Goal: Check status: Check status

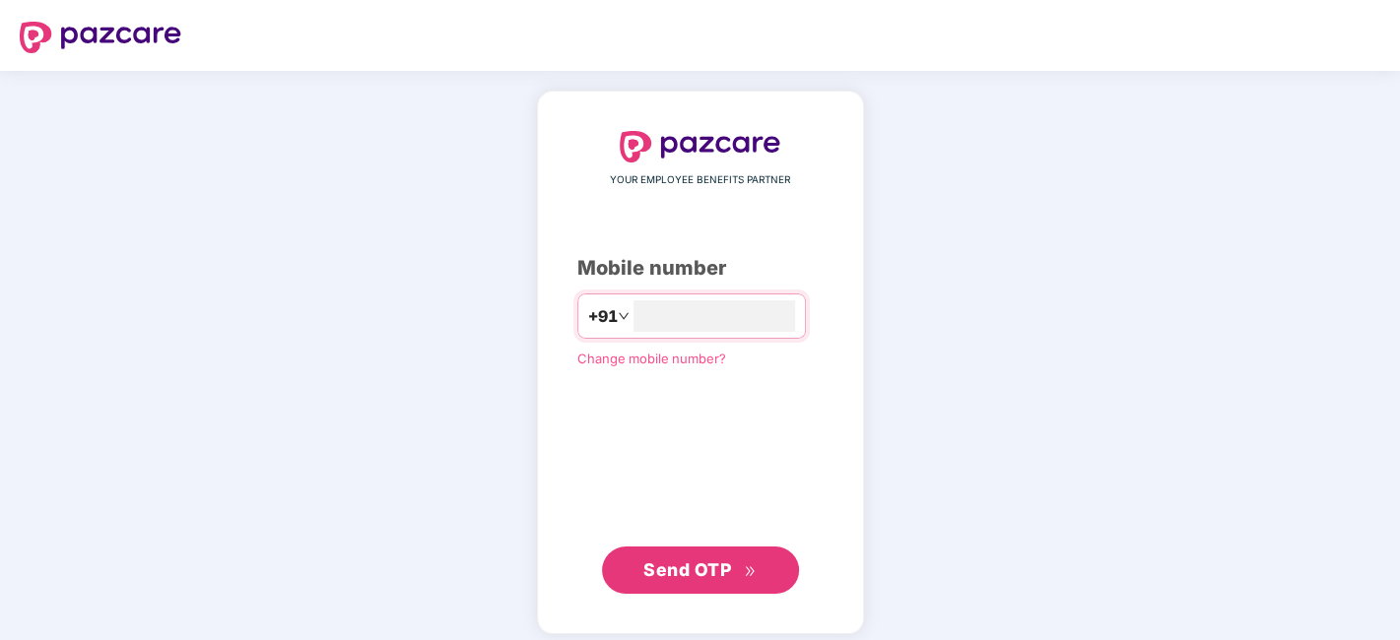
type input "**********"
click at [722, 553] on button "Send OTP" at bounding box center [700, 568] width 197 height 47
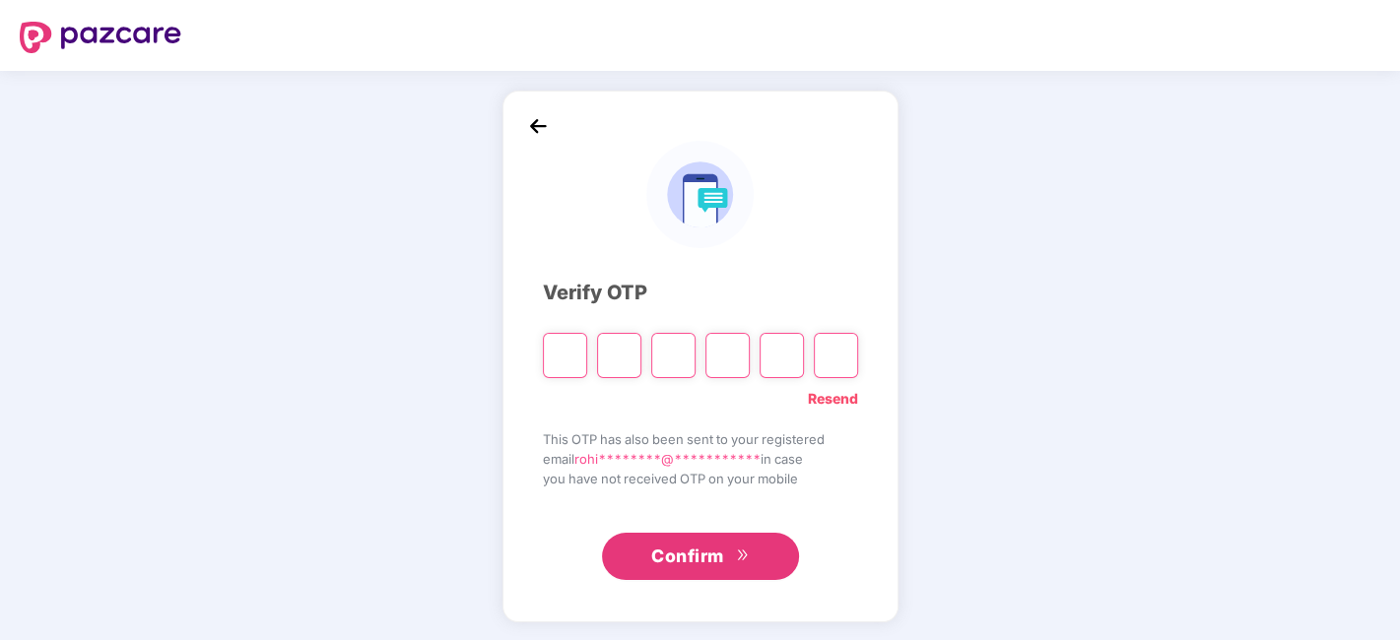
type input "*"
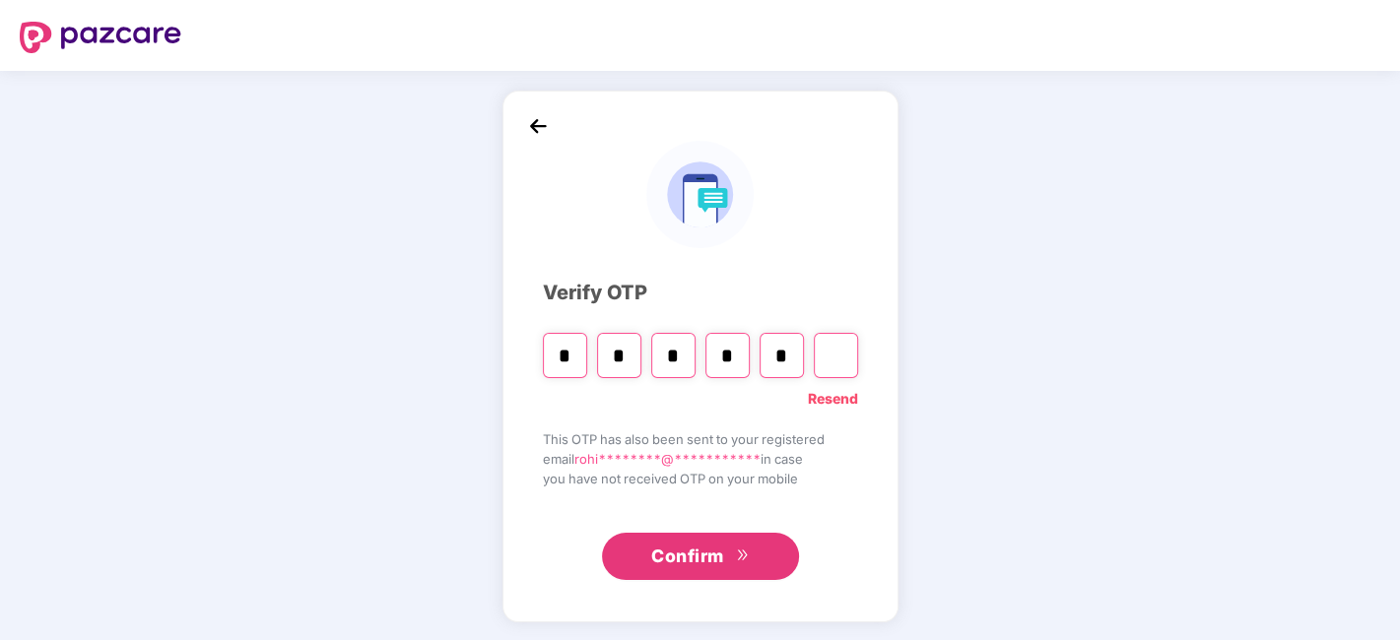
type input "*"
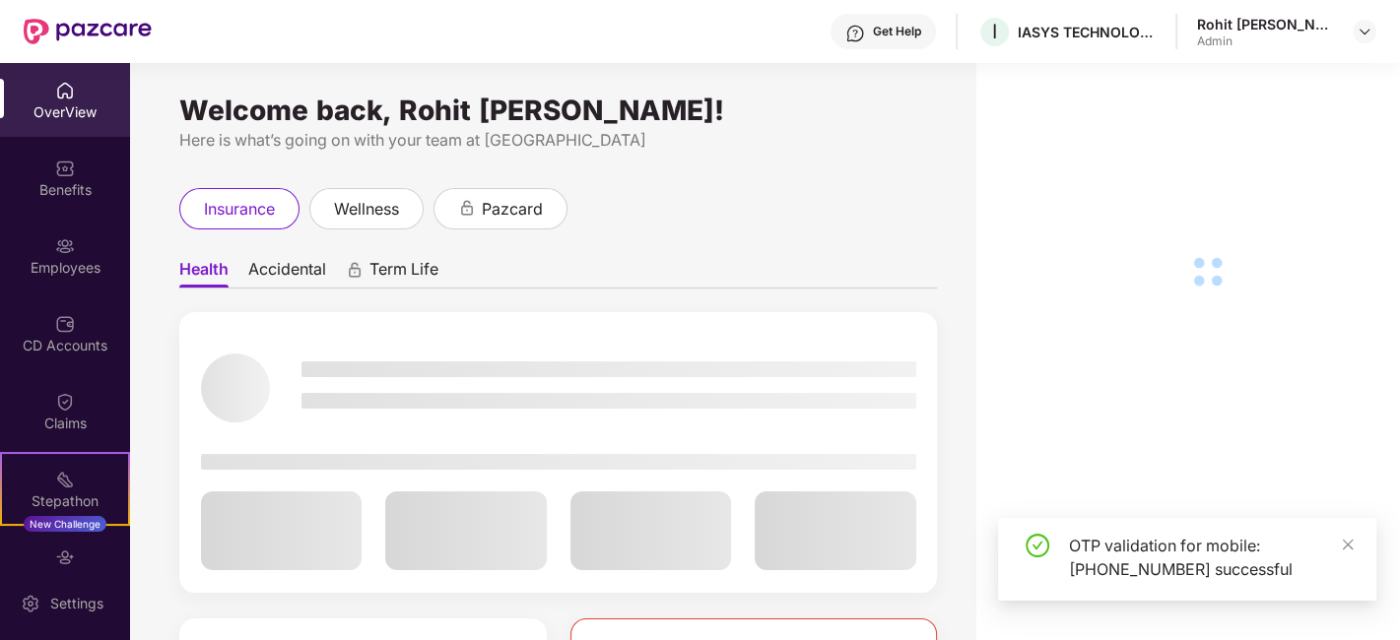
click at [1359, 543] on div "OTP validation for mobile: +917030903240 successful" at bounding box center [1187, 559] width 378 height 83
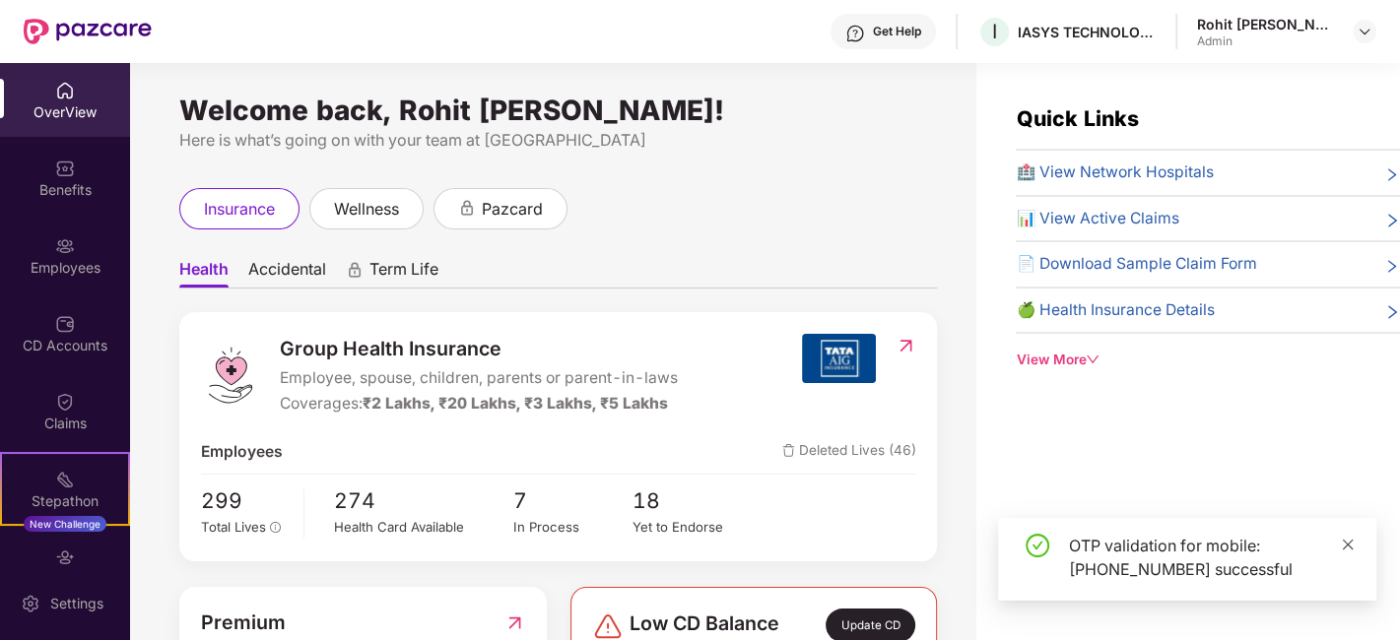
click at [1353, 544] on icon "close" at bounding box center [1348, 545] width 14 height 14
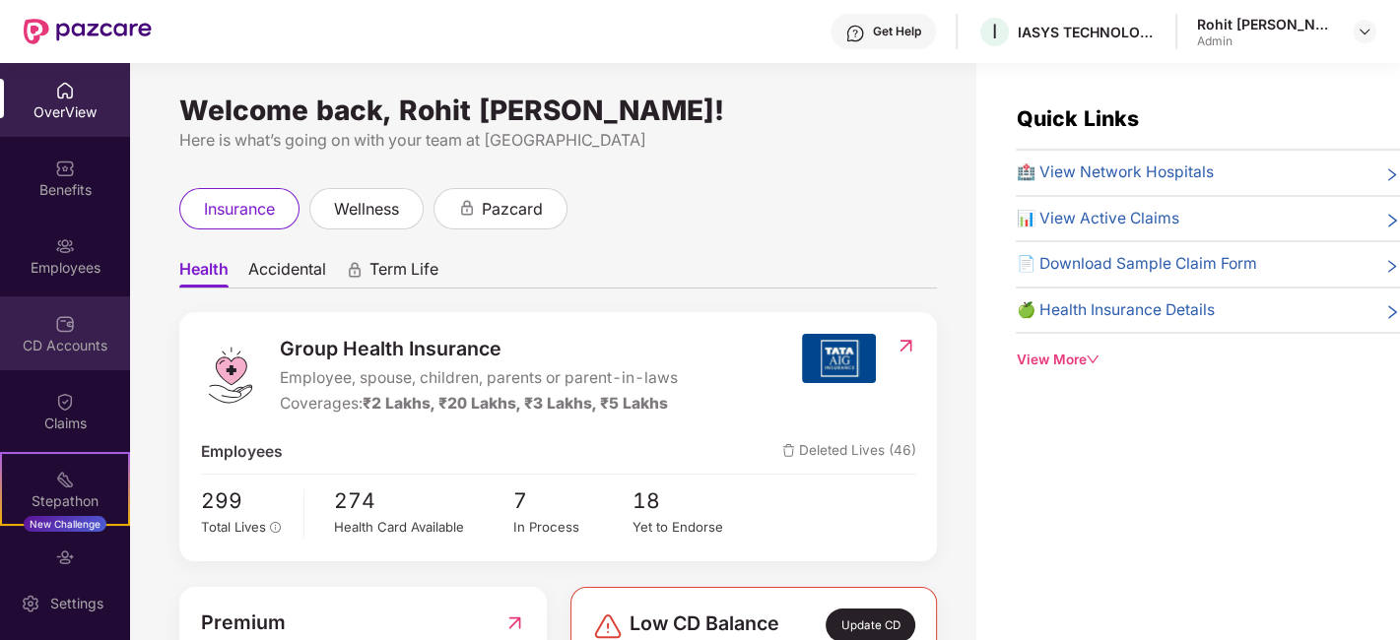
click at [93, 330] on div "CD Accounts" at bounding box center [65, 334] width 130 height 74
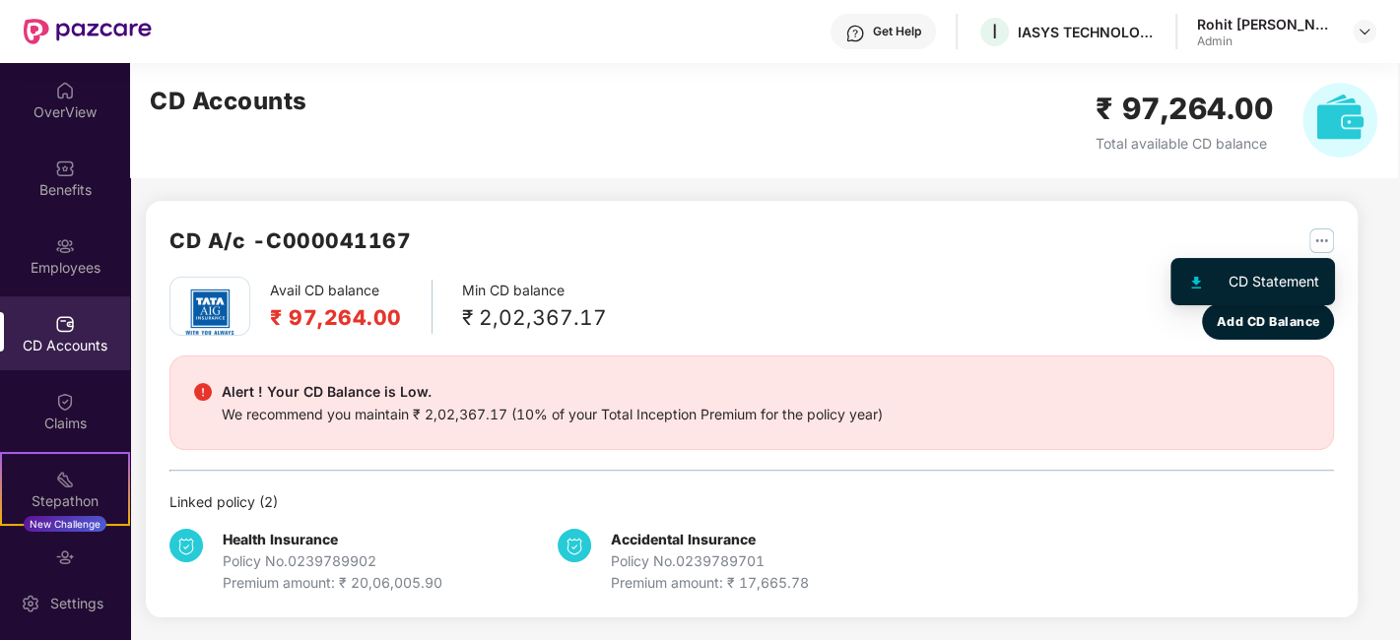
click at [1325, 237] on img "button" at bounding box center [1321, 241] width 25 height 25
click at [1309, 235] on img "button" at bounding box center [1321, 241] width 25 height 25
click at [1269, 277] on div "CD Statement" at bounding box center [1274, 282] width 91 height 22
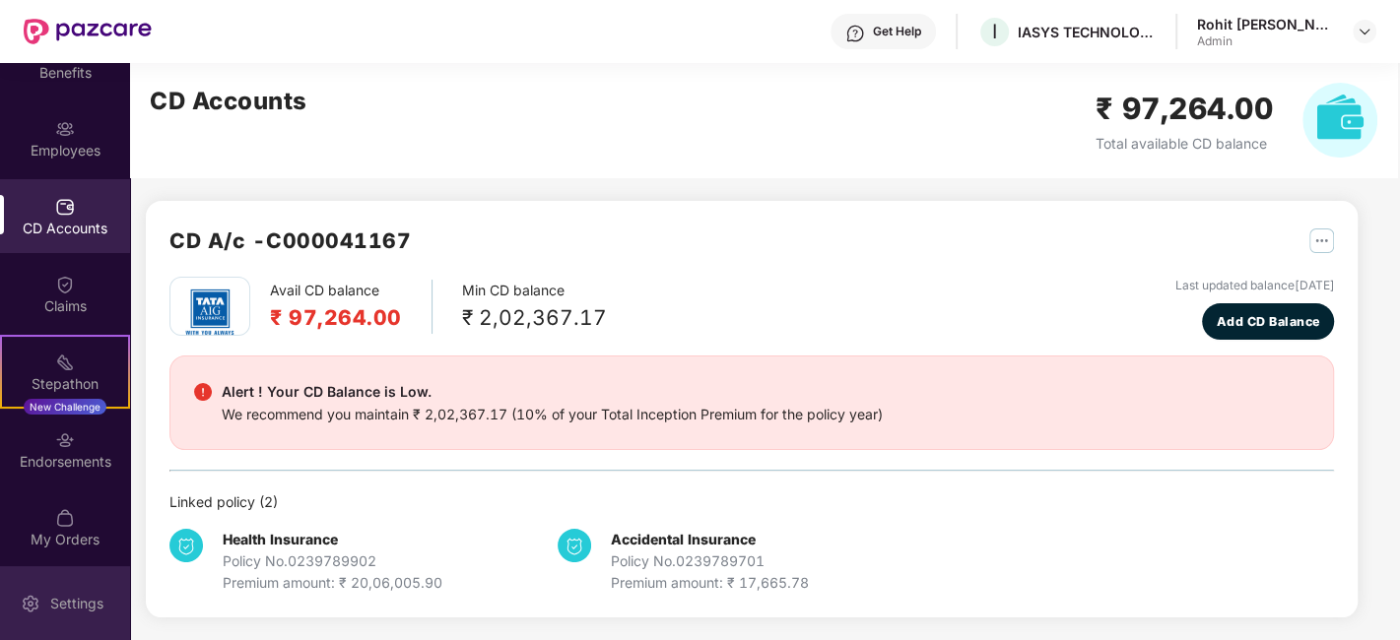
scroll to position [118, 0]
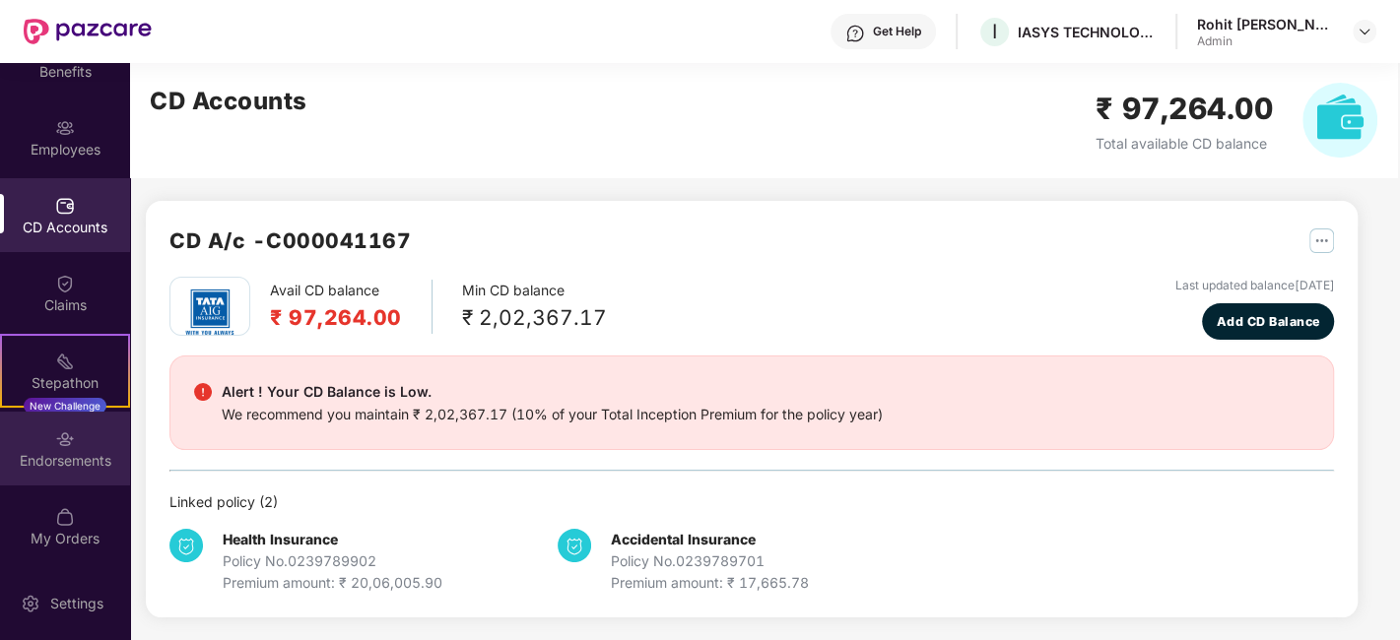
click at [84, 446] on div "Endorsements" at bounding box center [65, 449] width 130 height 74
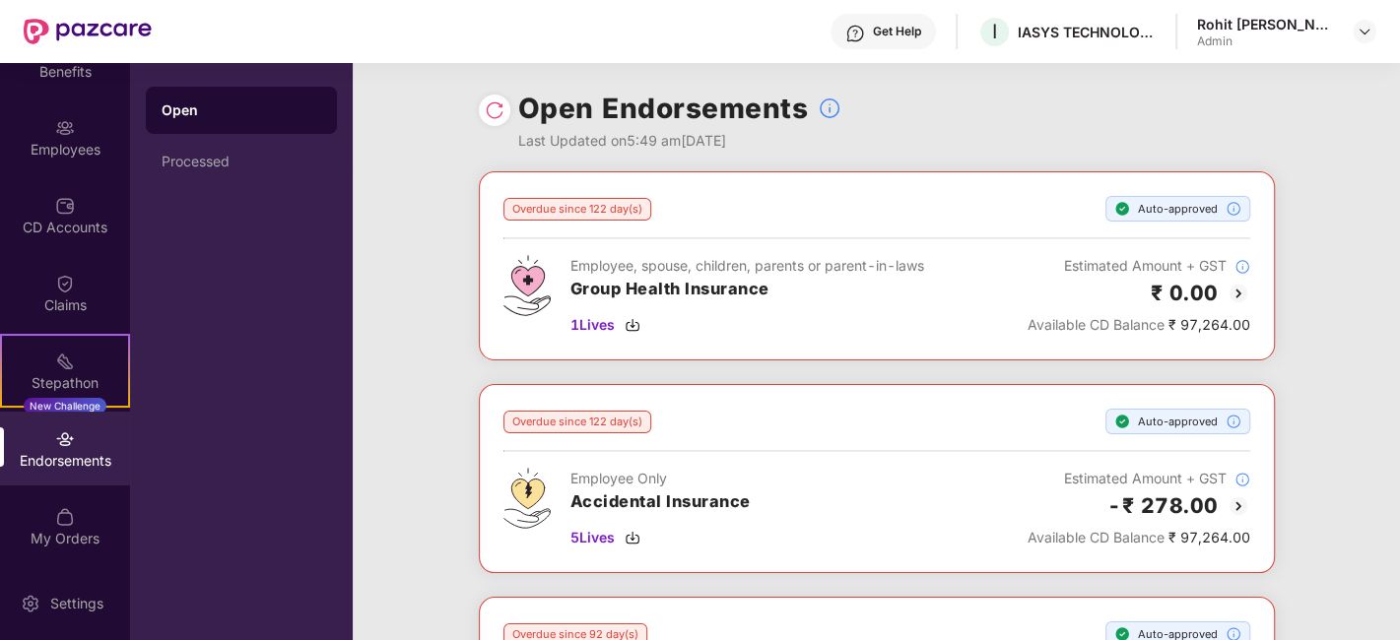
click at [821, 108] on img at bounding box center [830, 109] width 24 height 24
click at [494, 104] on img at bounding box center [495, 110] width 20 height 20
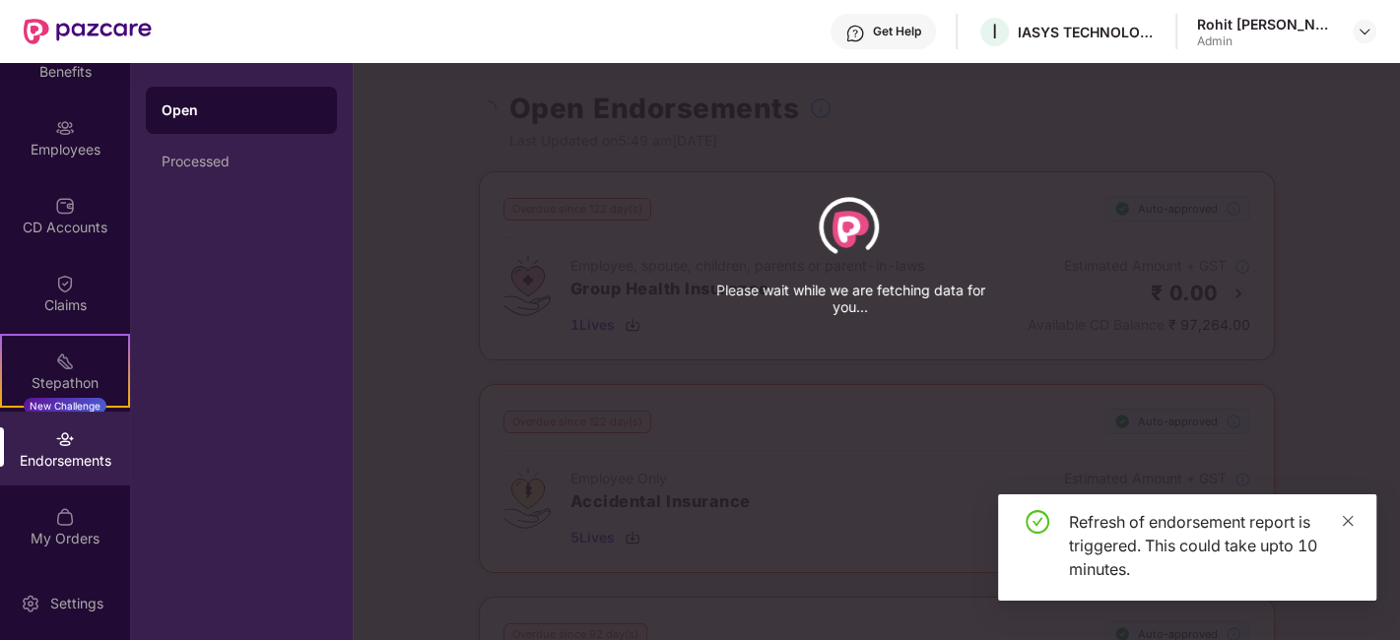
click at [1351, 525] on icon "close" at bounding box center [1348, 521] width 14 height 14
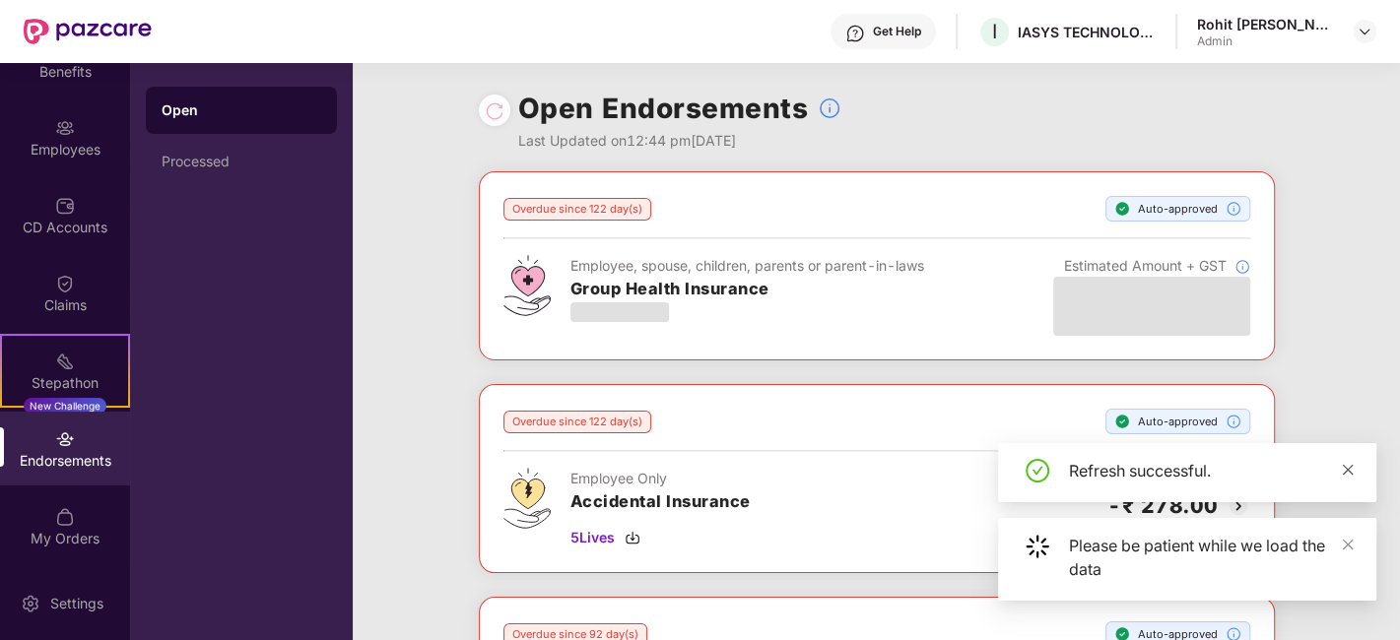
click at [1343, 475] on icon "close" at bounding box center [1348, 470] width 14 height 14
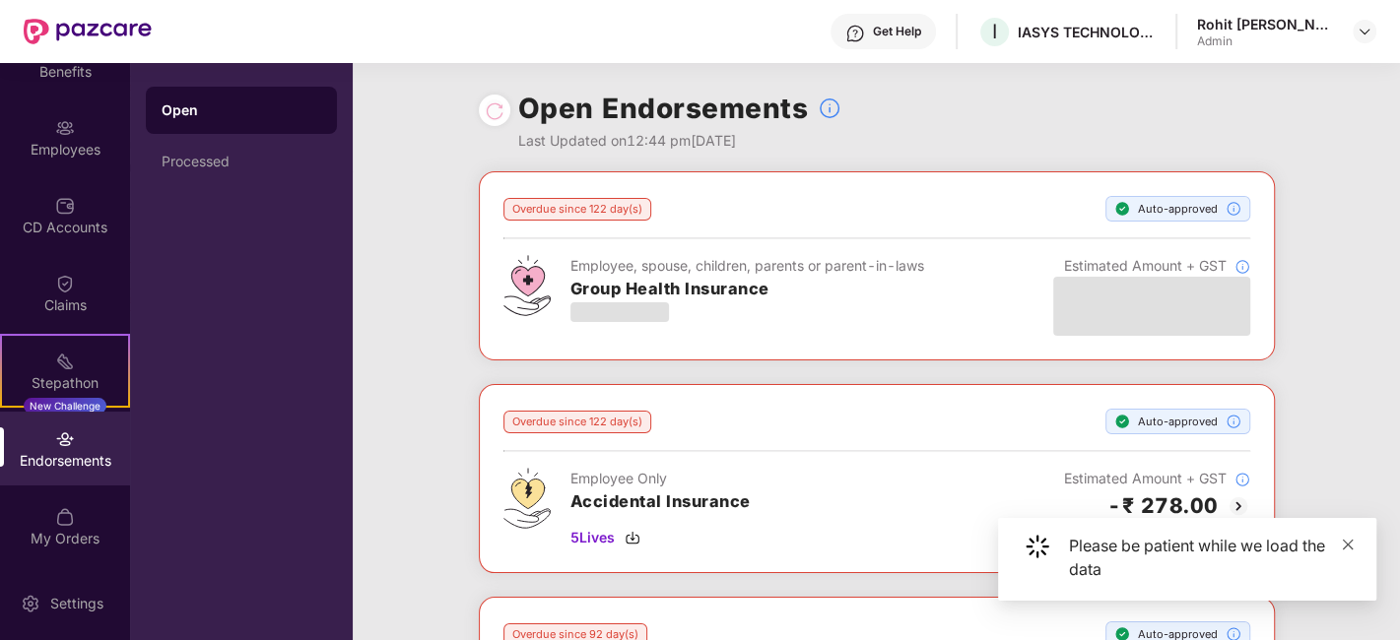
click at [1342, 542] on icon "close" at bounding box center [1348, 545] width 14 height 14
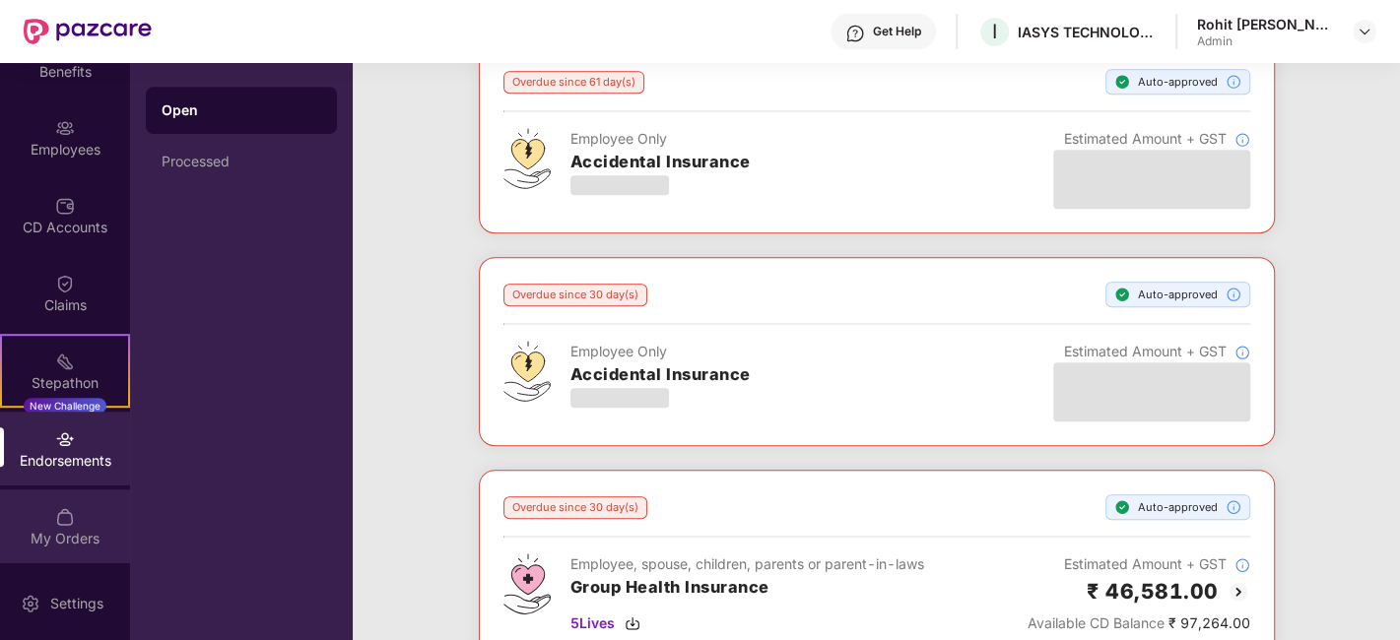
click at [50, 522] on div "My Orders" at bounding box center [65, 527] width 130 height 74
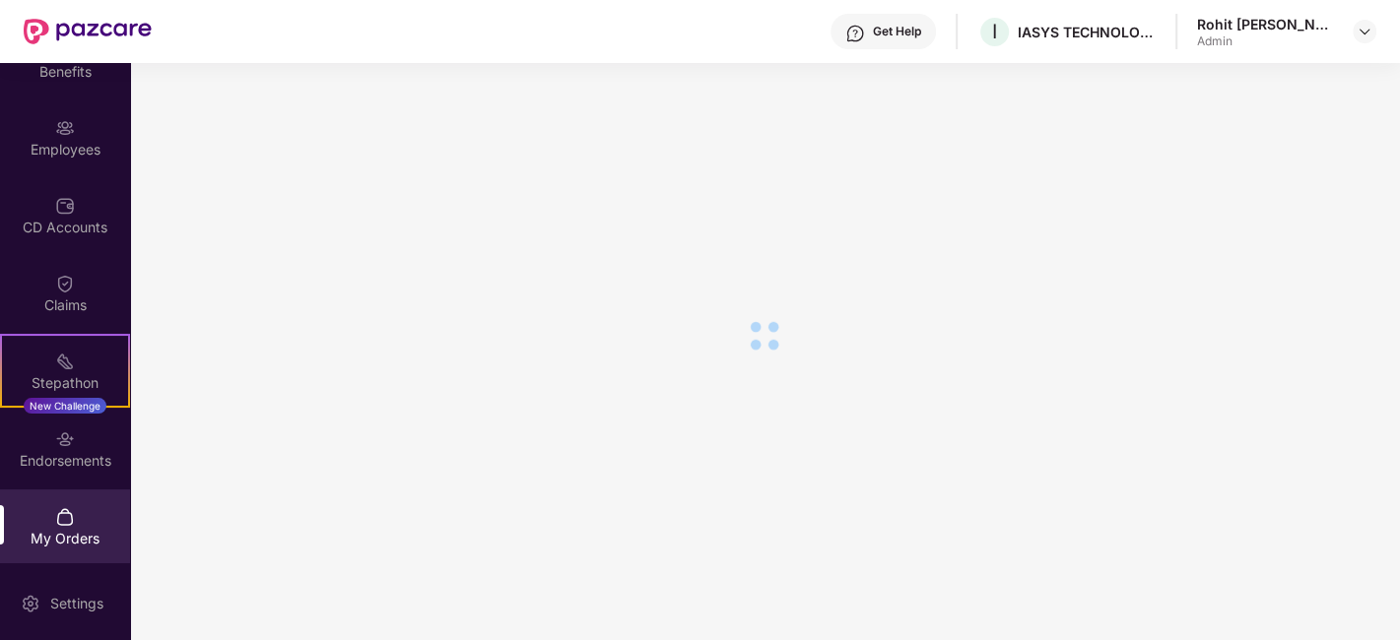
scroll to position [0, 0]
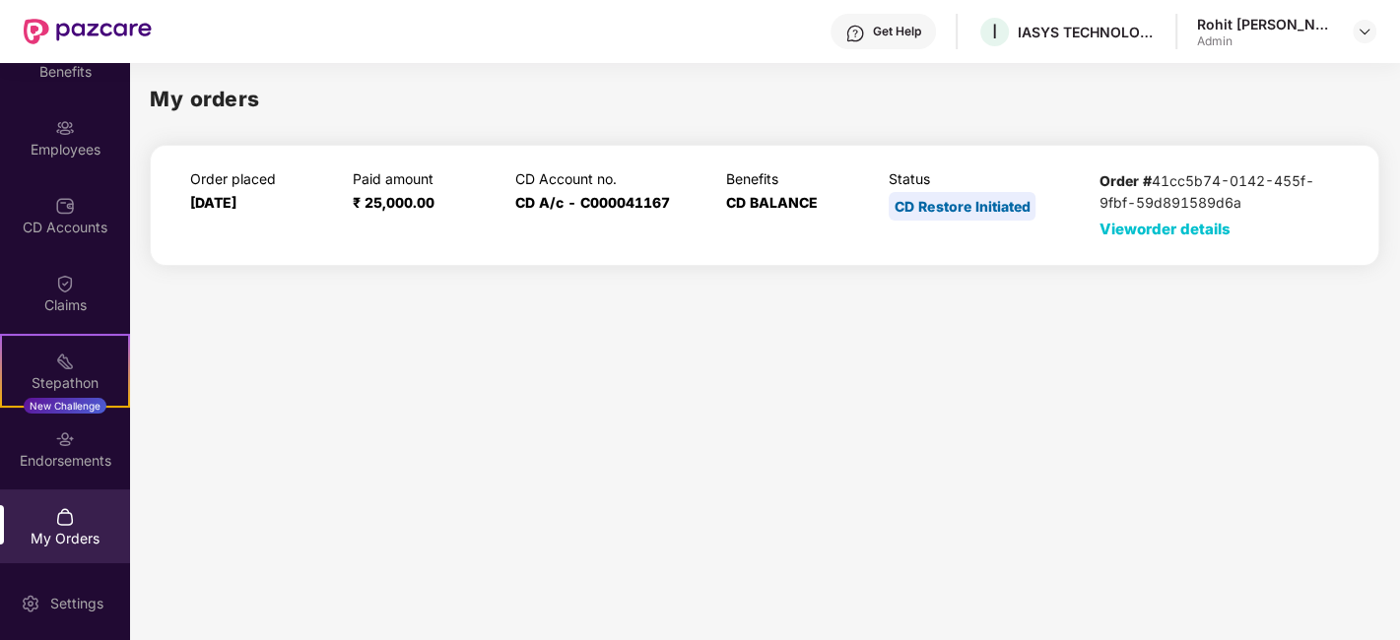
click at [1168, 226] on span "View order details" at bounding box center [1165, 229] width 131 height 19
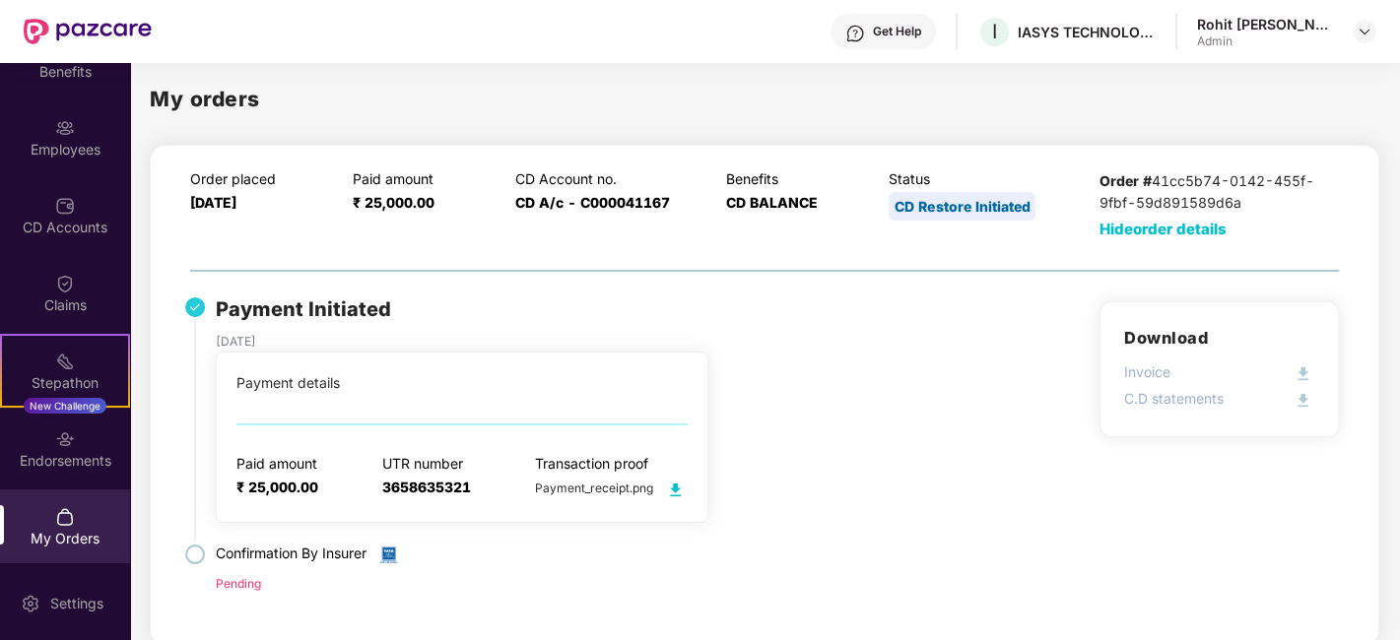
click at [1138, 225] on span "Hide order details" at bounding box center [1163, 229] width 127 height 19
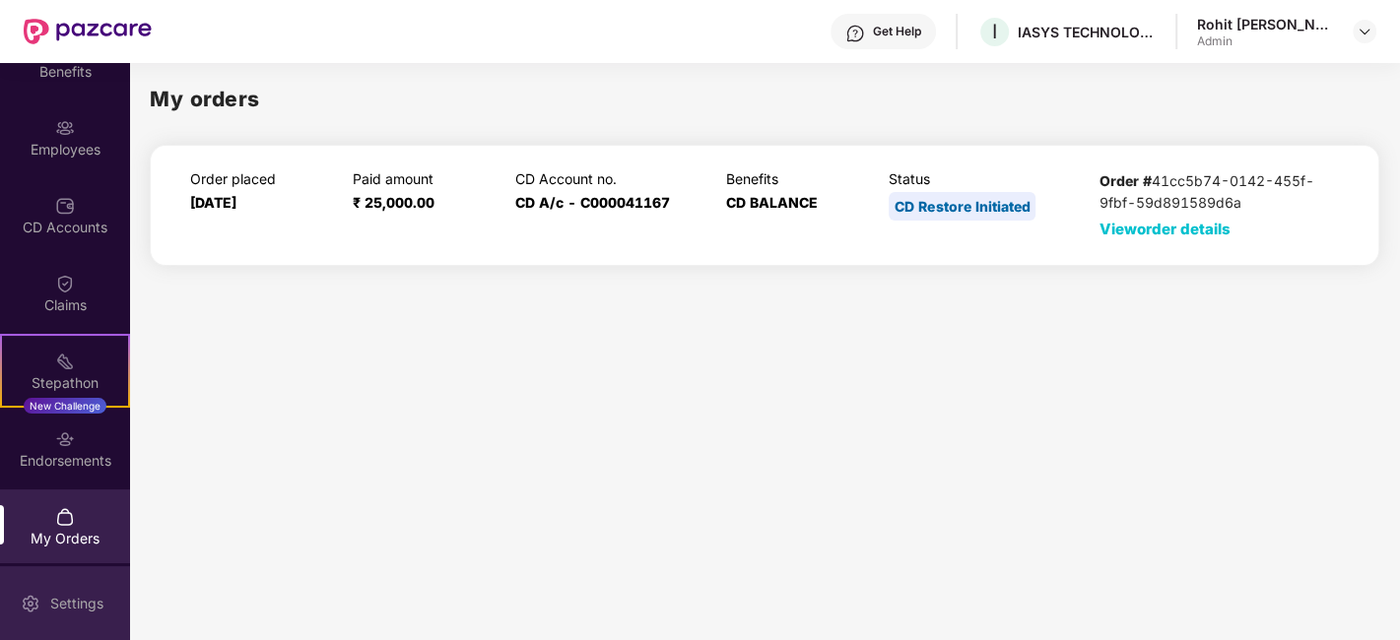
click at [60, 601] on div "Settings" at bounding box center [76, 604] width 65 height 20
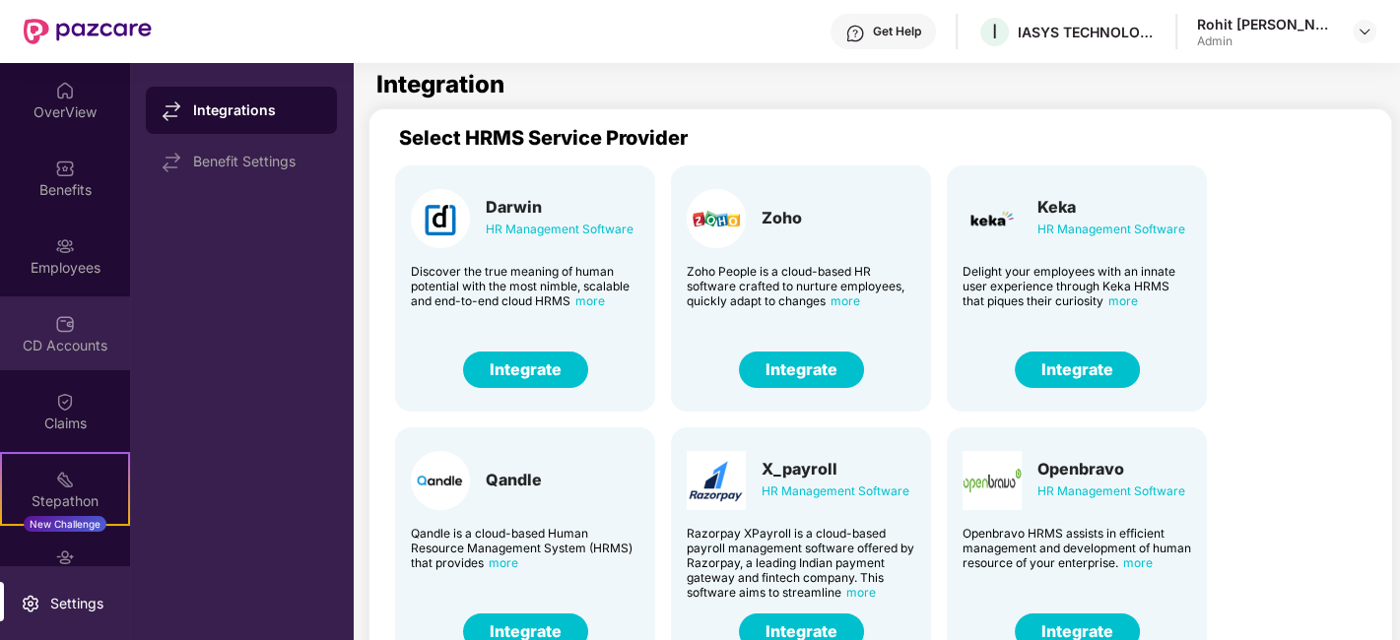
click at [69, 336] on div "CD Accounts" at bounding box center [65, 346] width 130 height 20
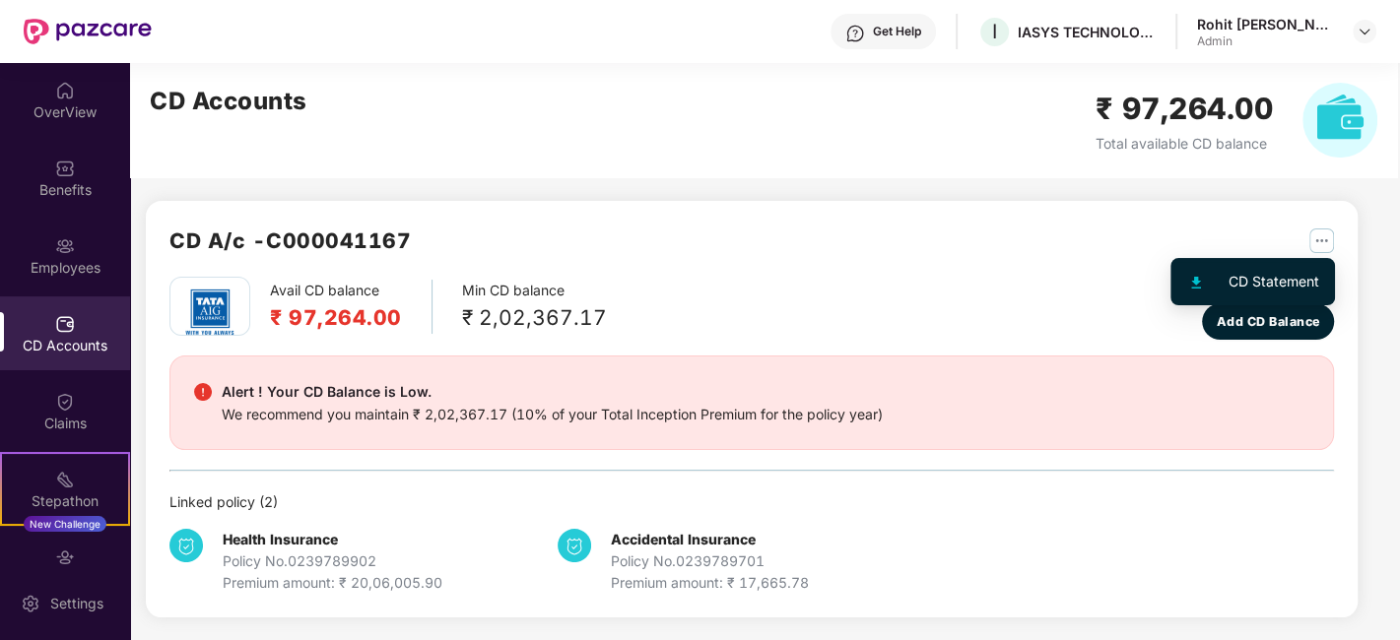
click at [1327, 240] on img "button" at bounding box center [1321, 241] width 25 height 25
click at [1318, 424] on div "Alert ! Your CD Balance is Low. We recommend you maintain ₹ 2,02,367.17 (10% of…" at bounding box center [751, 403] width 1165 height 95
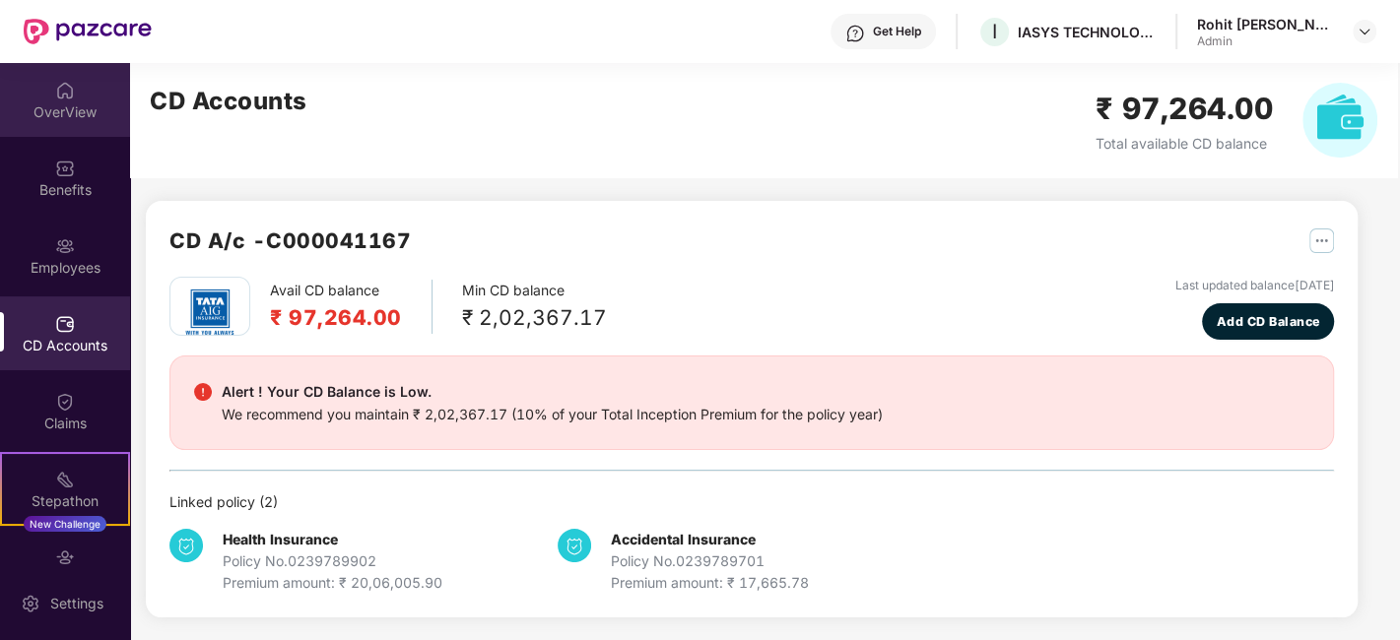
click at [59, 109] on div "OverView" at bounding box center [65, 112] width 130 height 20
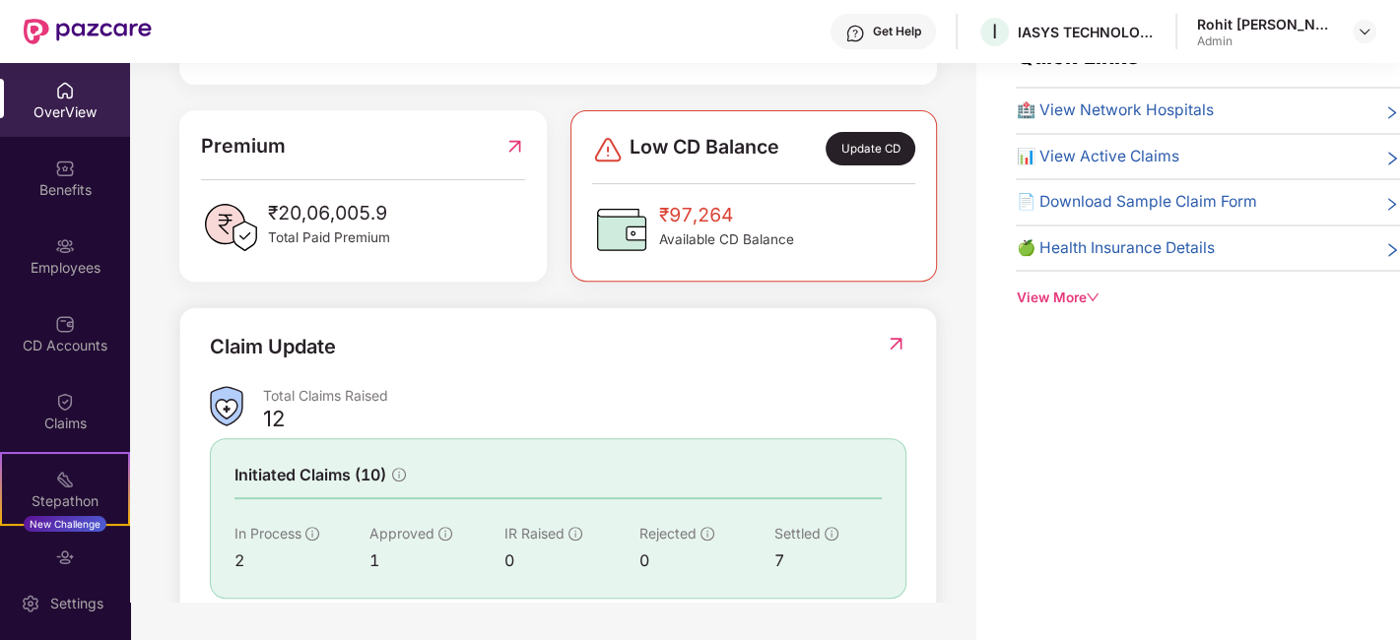
scroll to position [566, 0]
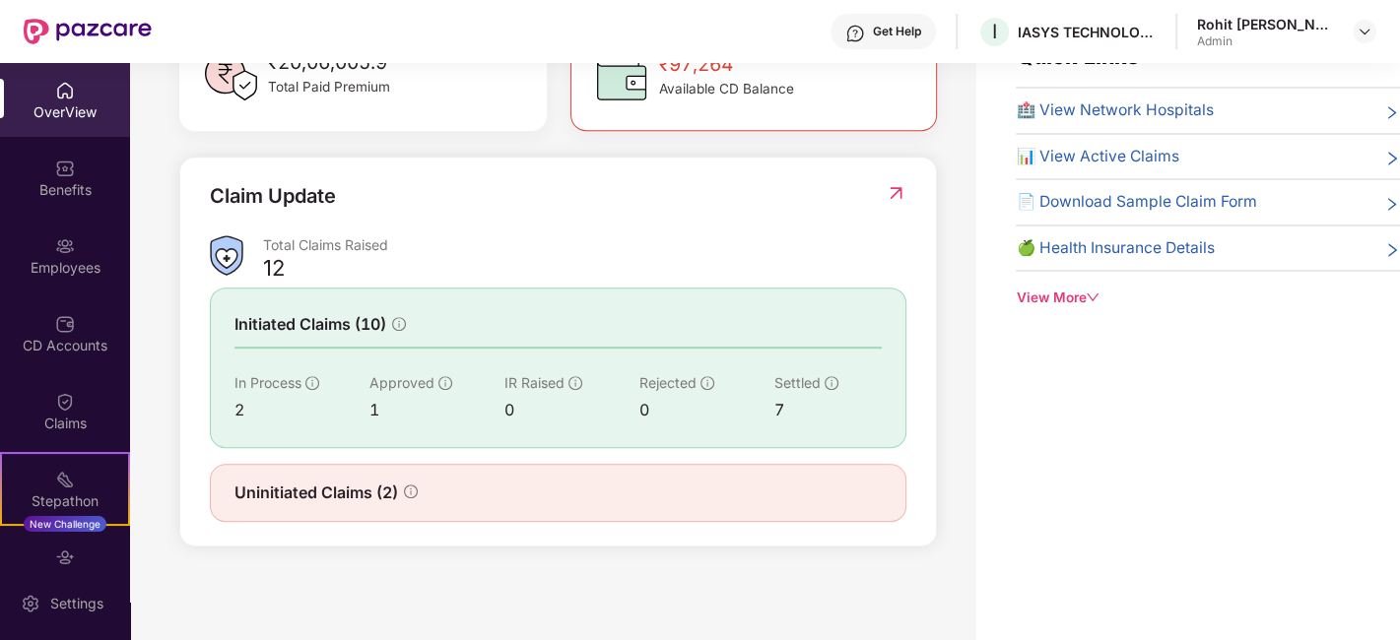
click at [901, 185] on img at bounding box center [896, 193] width 21 height 20
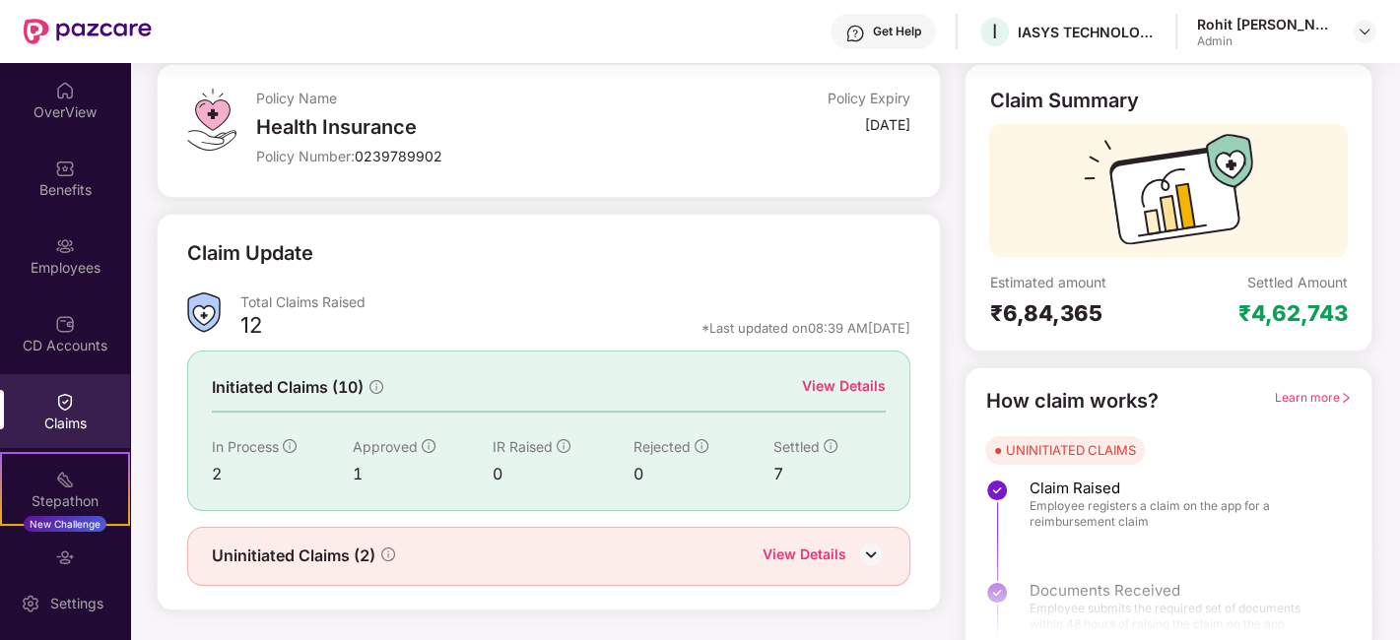
click at [821, 378] on div "View Details" at bounding box center [844, 386] width 84 height 22
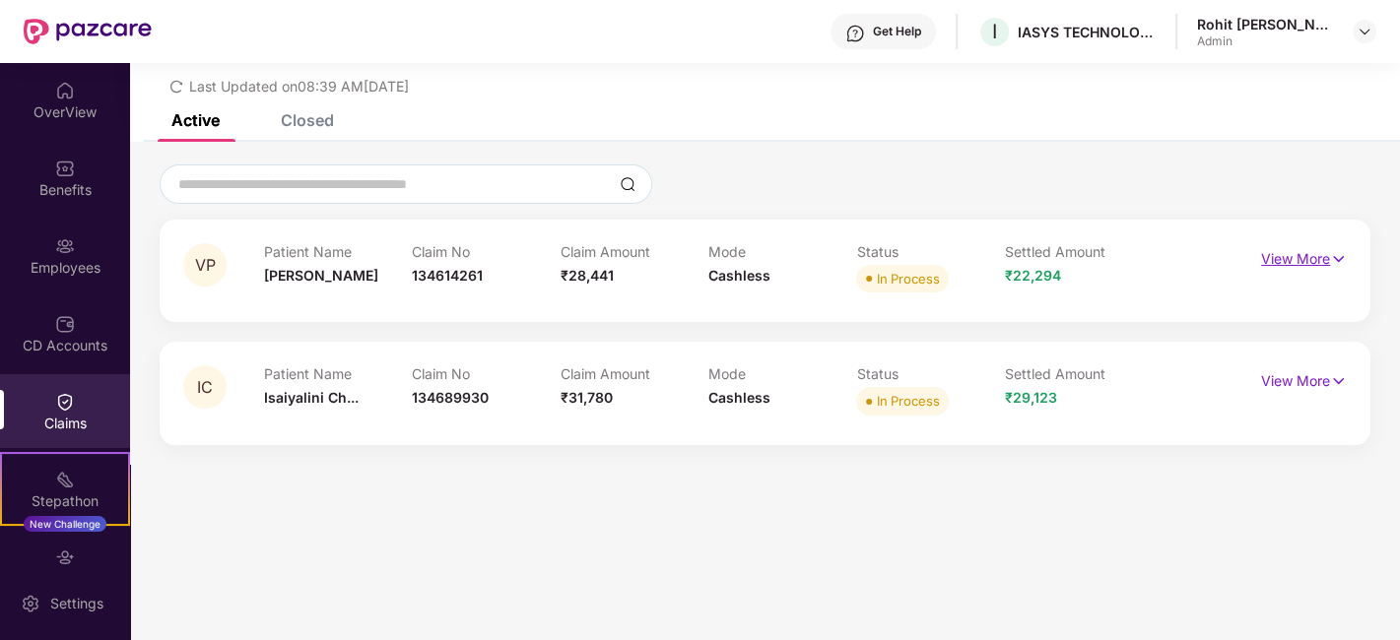
click at [1336, 251] on img at bounding box center [1338, 259] width 17 height 22
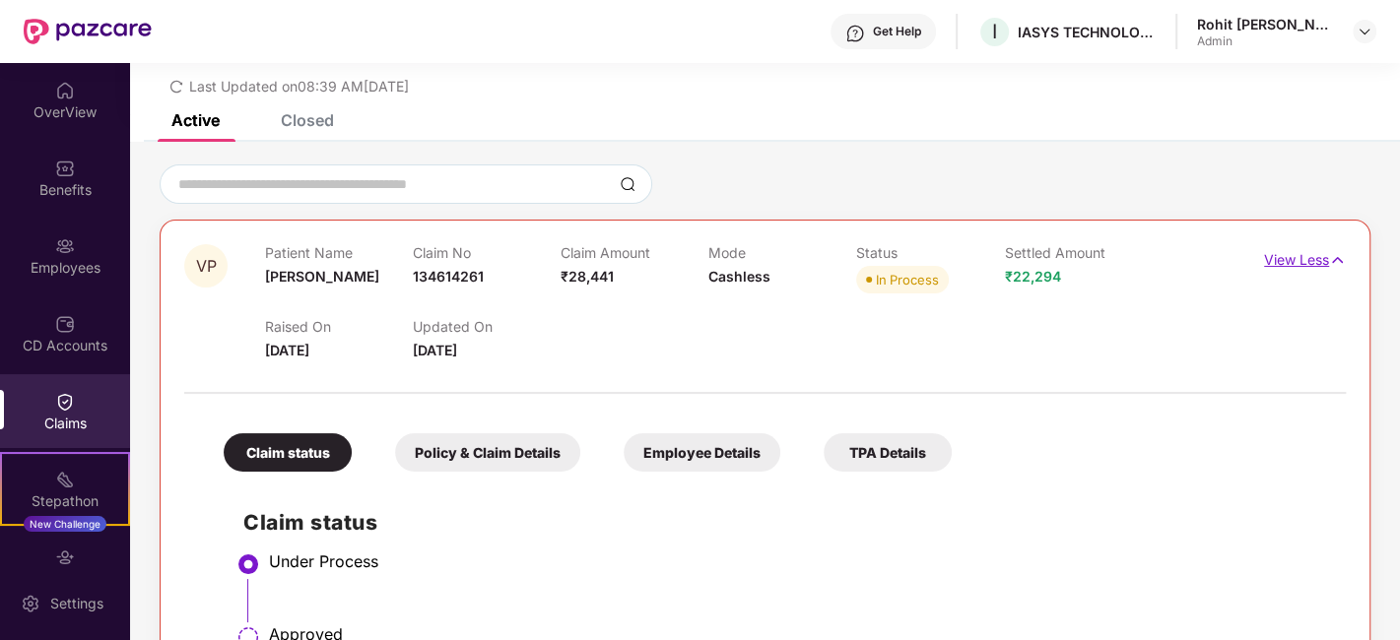
click at [1336, 251] on img at bounding box center [1337, 260] width 17 height 22
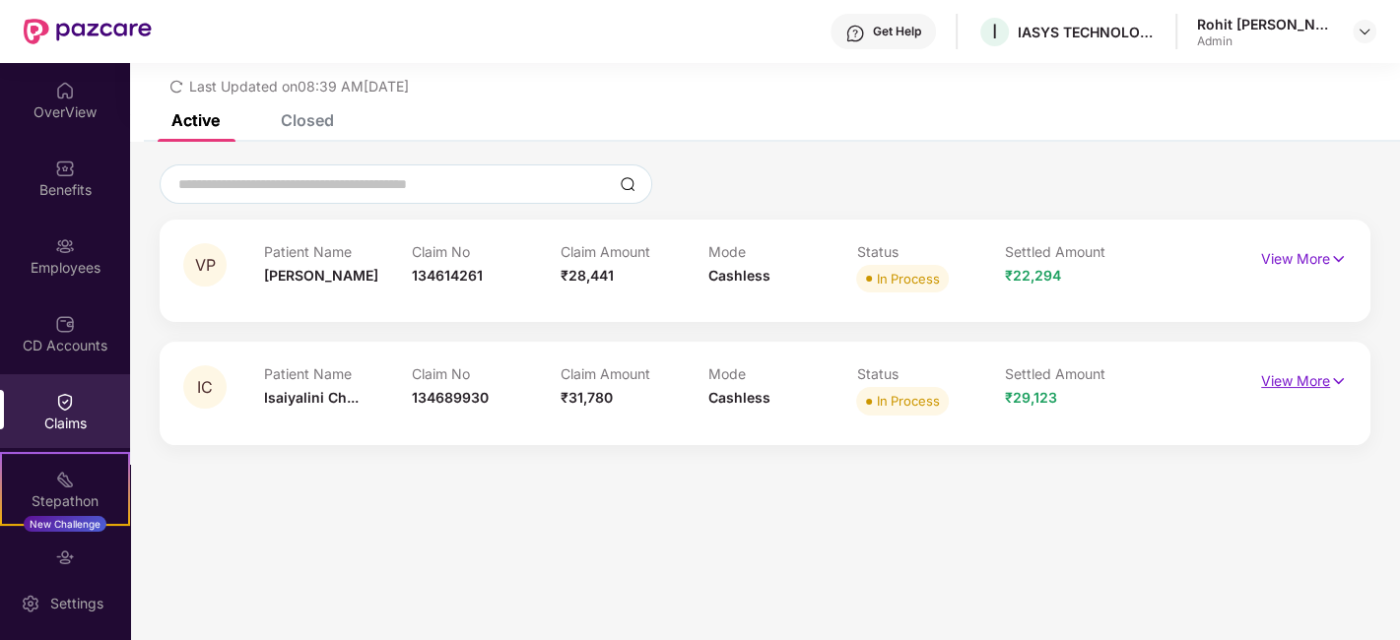
click at [1332, 387] on img at bounding box center [1338, 381] width 17 height 22
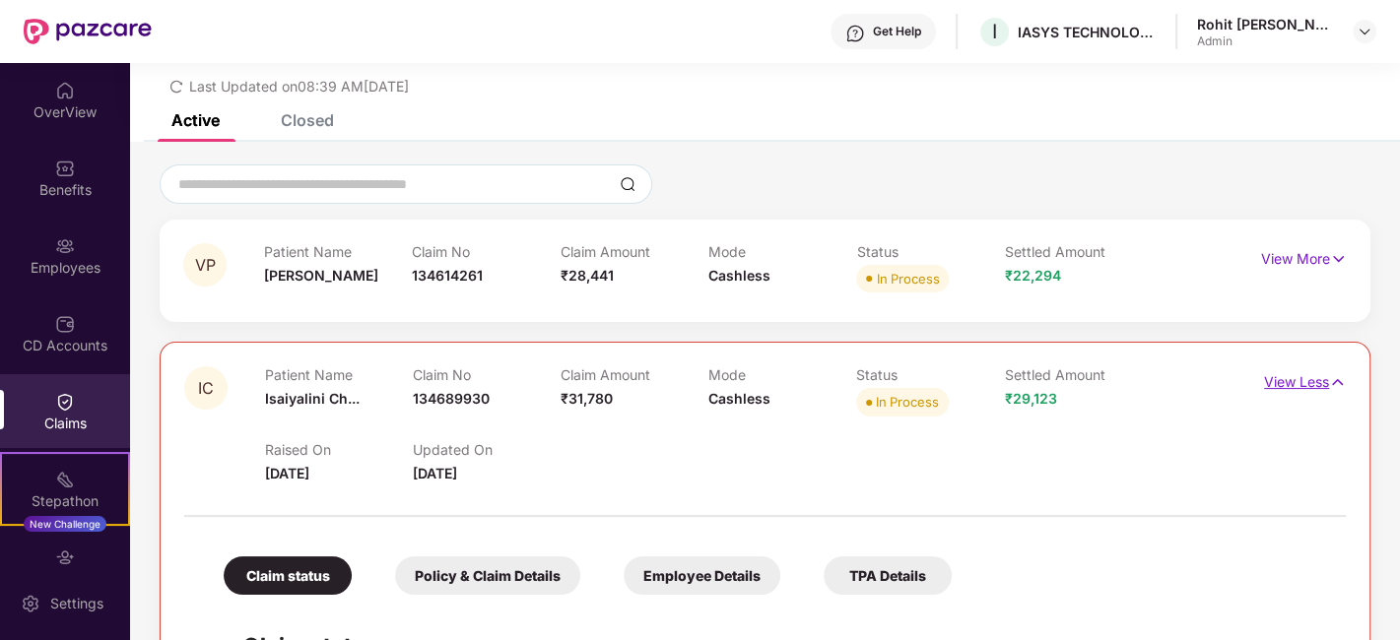
click at [1332, 387] on img at bounding box center [1337, 382] width 17 height 22
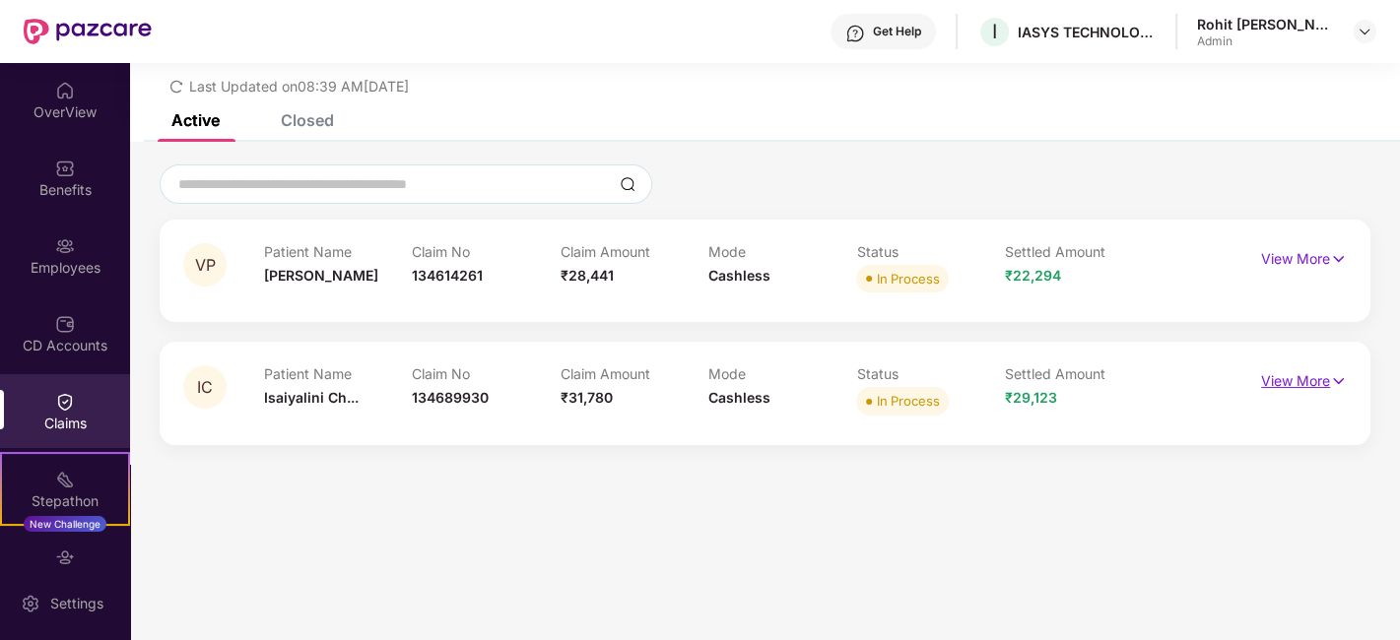
click at [1332, 387] on img at bounding box center [1338, 381] width 17 height 22
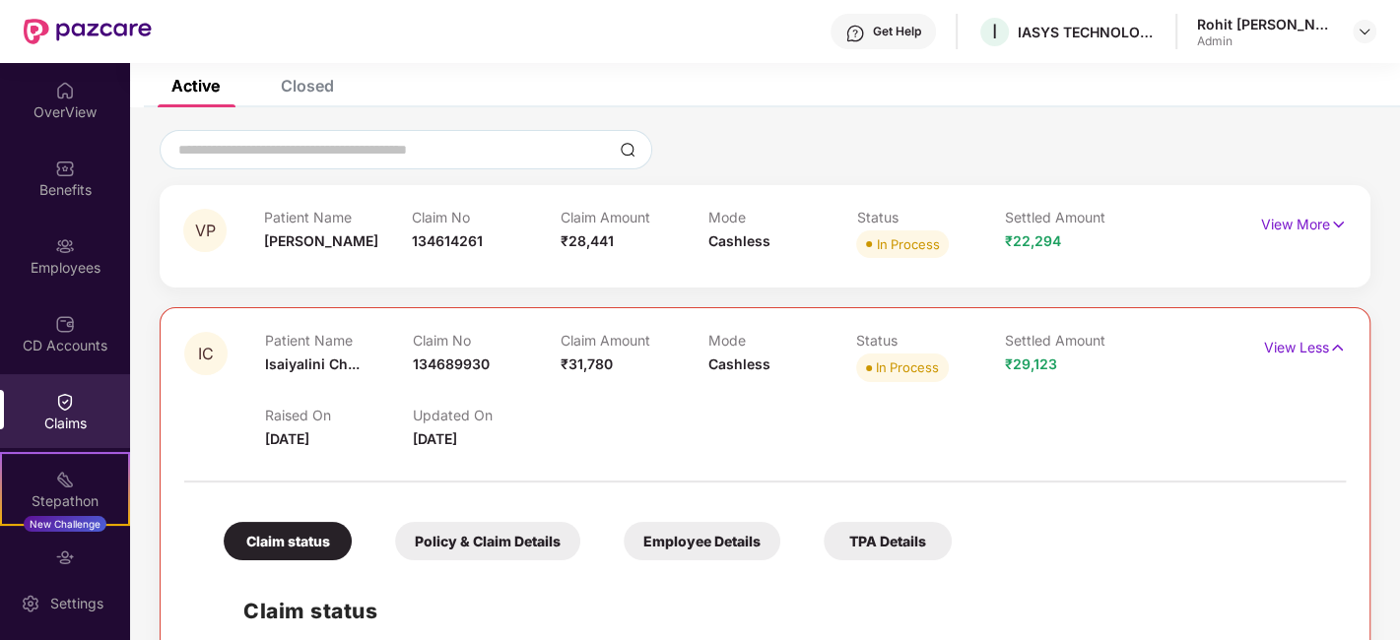
scroll to position [0, 0]
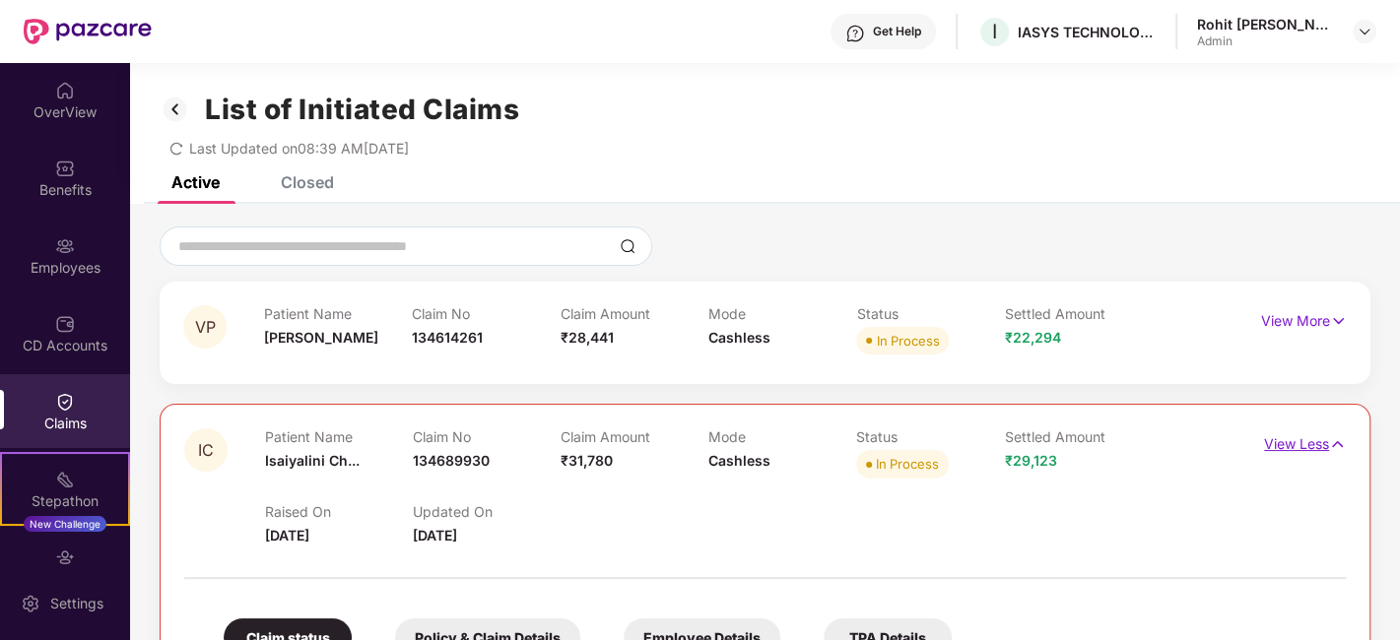
click at [1337, 444] on img at bounding box center [1337, 445] width 17 height 22
